Goal: Information Seeking & Learning: Learn about a topic

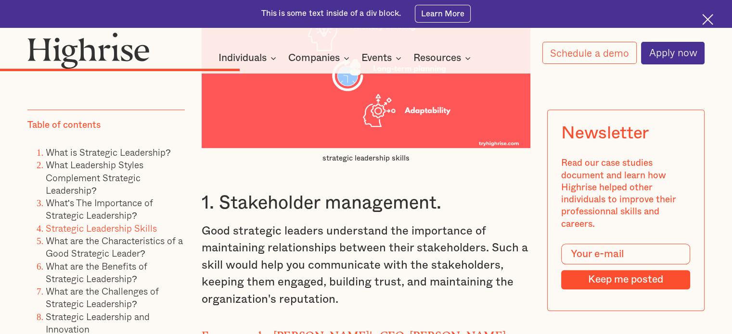
scroll to position [4278, 0]
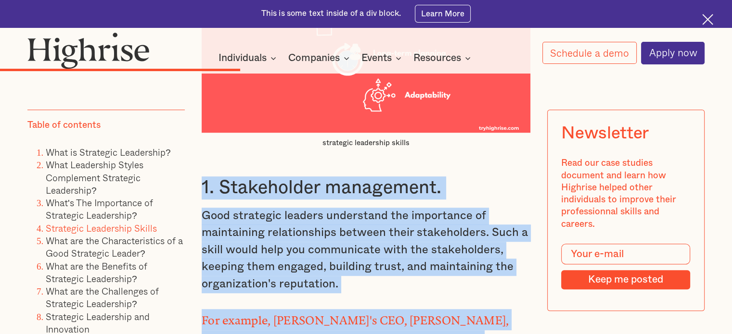
drag, startPoint x: 202, startPoint y: 86, endPoint x: 499, endPoint y: 270, distance: 349.8
copy div "1. Stakeholder management. Good strategic leaders understand the importance of …"
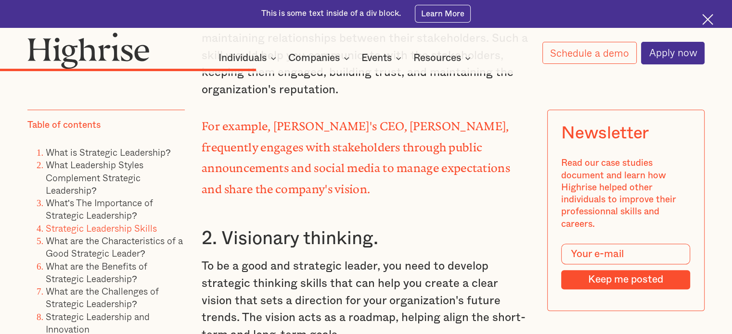
scroll to position [4473, 0]
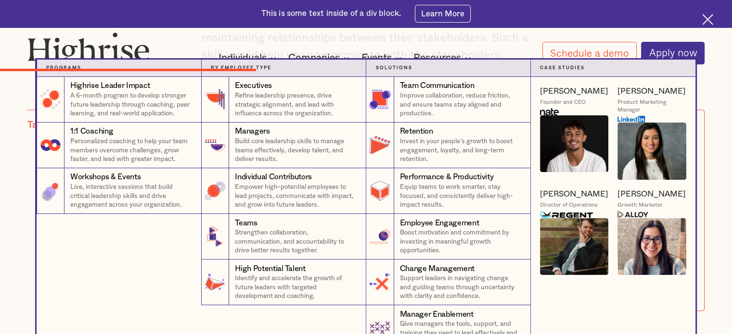
click at [724, 286] on nav "Programs 4 Highrise Leader Impact Program A 6-month program to develop stronger…" at bounding box center [366, 206] width 732 height 292
click at [731, 315] on nav "Programs 4 Highrise Leader Impact Program A 6-month program to develop stronger…" at bounding box center [366, 206] width 732 height 292
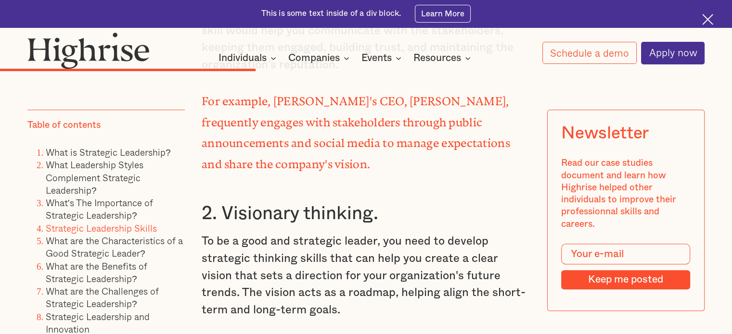
scroll to position [4498, 0]
drag, startPoint x: 204, startPoint y: 93, endPoint x: 471, endPoint y: 281, distance: 326.1
copy div "2. Visionary thinking. To be a good and strategic leader, you need to develop s…"
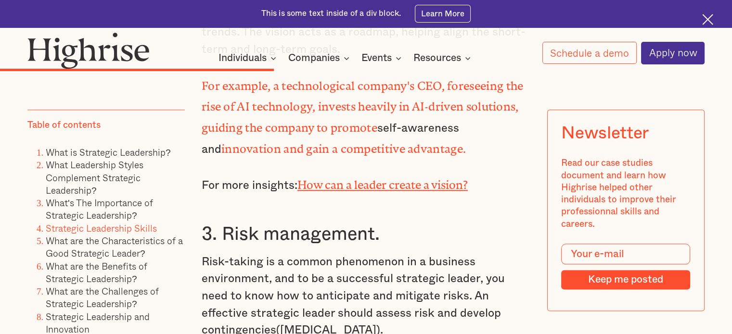
scroll to position [4758, 0]
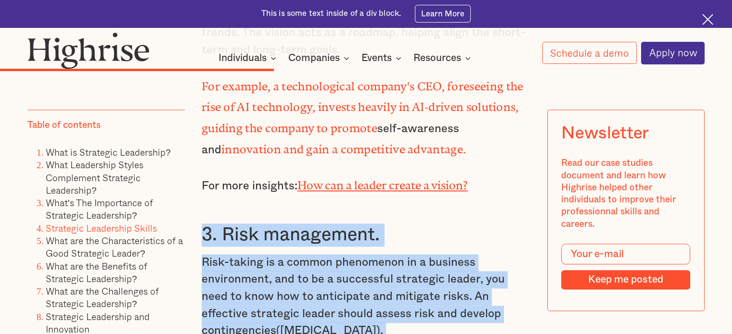
drag, startPoint x: 201, startPoint y: 107, endPoint x: 376, endPoint y: 270, distance: 239.1
copy div "3. Risk management. Risk-taking is a common phenomenon in a business environmen…"
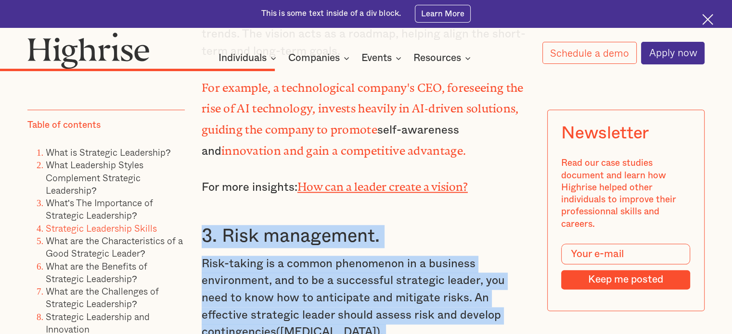
scroll to position [4753, 0]
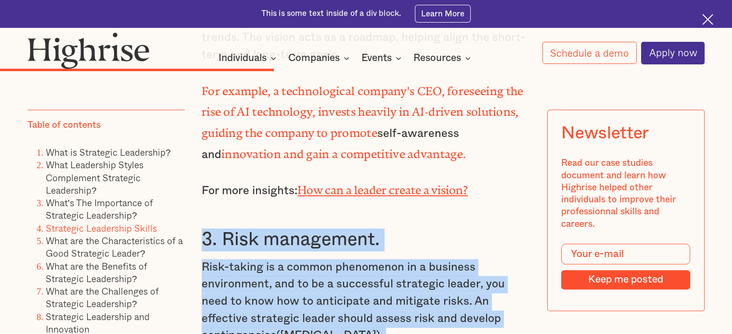
click at [472, 259] on p "Risk-taking is a common phenomenon in a business environment, and to be a succe…" at bounding box center [366, 302] width 329 height 86
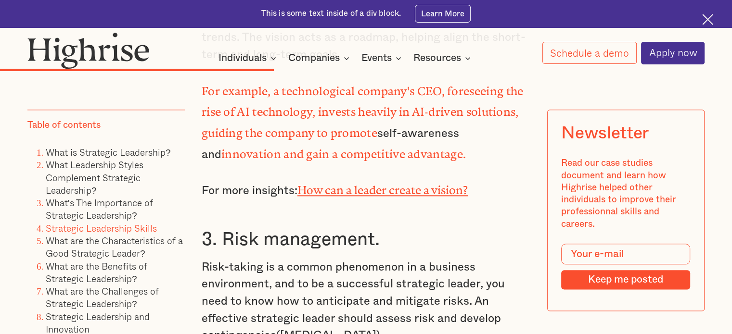
drag, startPoint x: 291, startPoint y: 277, endPoint x: 373, endPoint y: 276, distance: 82.8
copy strong "product safety."
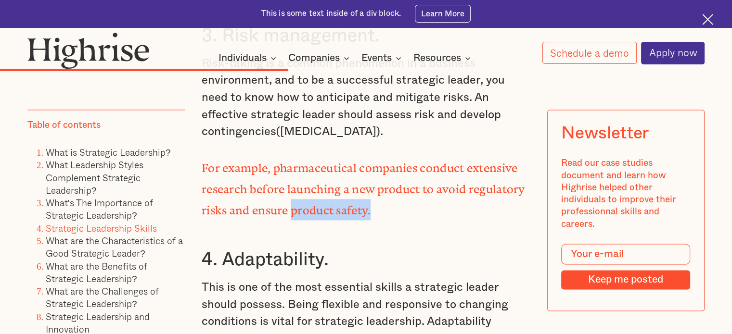
scroll to position [4956, 0]
